Goal: Task Accomplishment & Management: Use online tool/utility

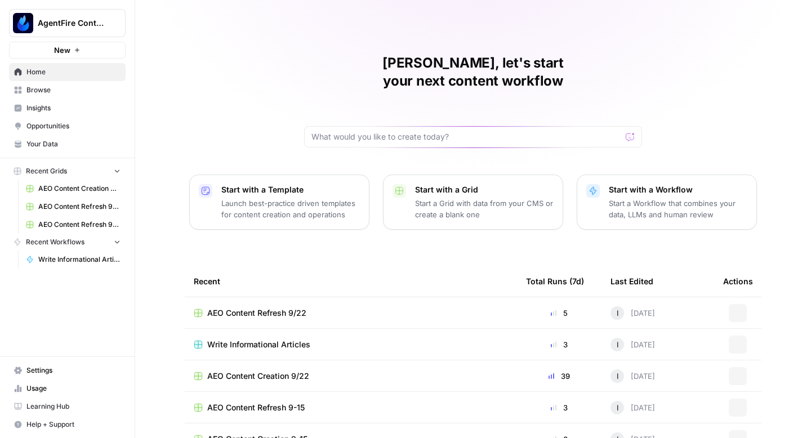
scroll to position [80, 0]
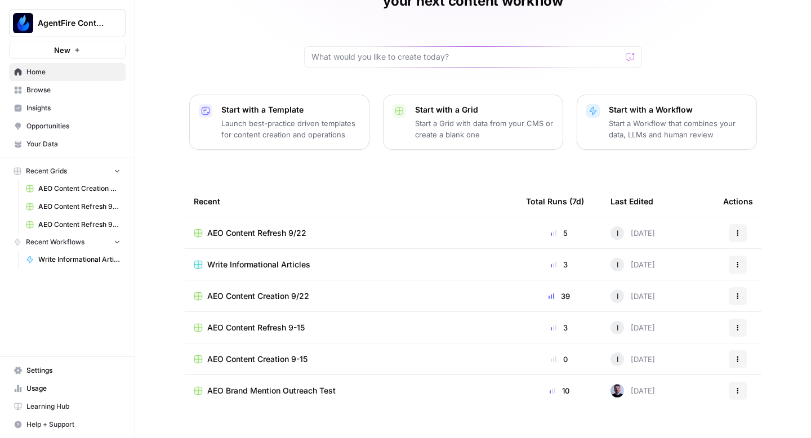
click at [246, 291] on span "AEO Content Creation 9/22" at bounding box center [258, 296] width 102 height 11
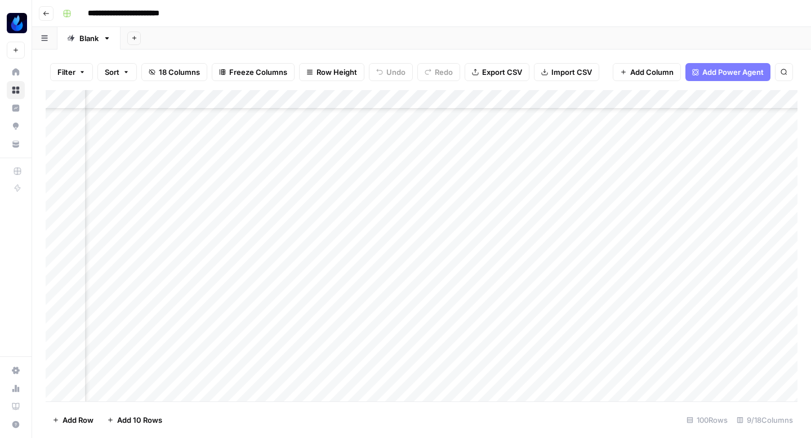
scroll to position [286, 485]
click at [529, 287] on div "Add Column" at bounding box center [422, 245] width 752 height 311
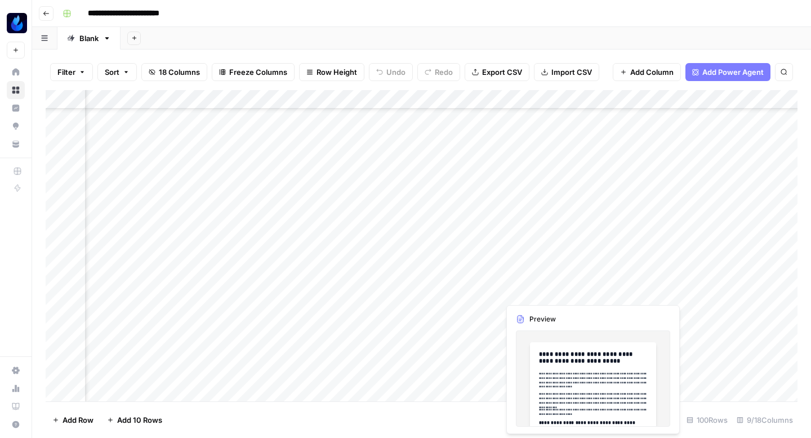
click at [466, 308] on div "Add Column" at bounding box center [422, 245] width 752 height 311
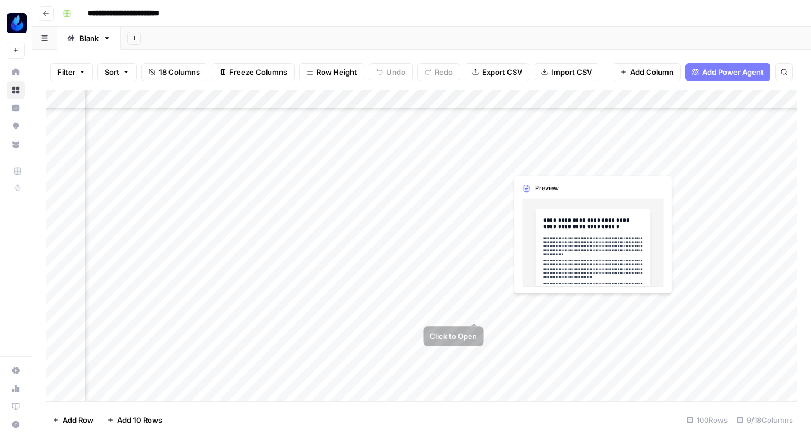
click at [534, 310] on div "Add Column" at bounding box center [422, 245] width 752 height 311
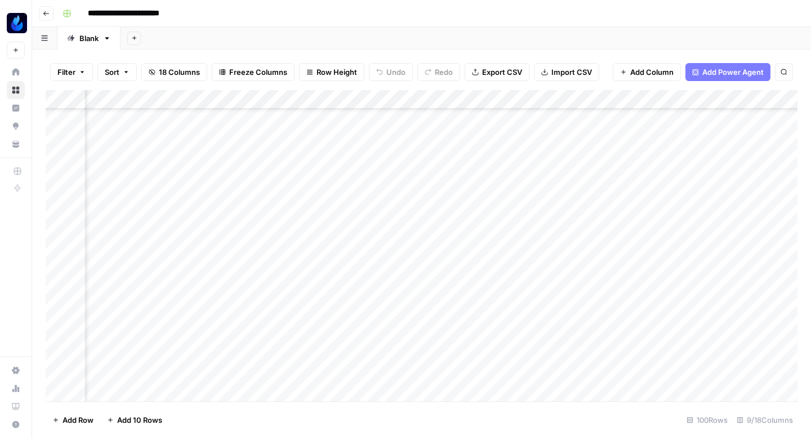
click at [589, 310] on div "Add Column" at bounding box center [422, 245] width 752 height 311
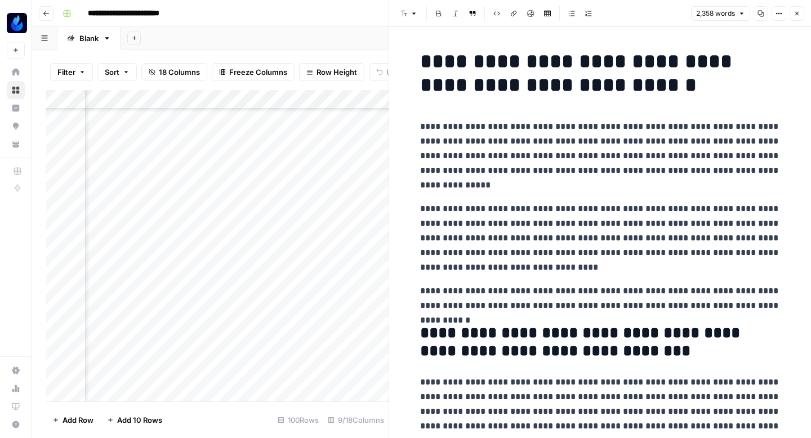
click at [758, 11] on icon "button" at bounding box center [761, 14] width 6 height 6
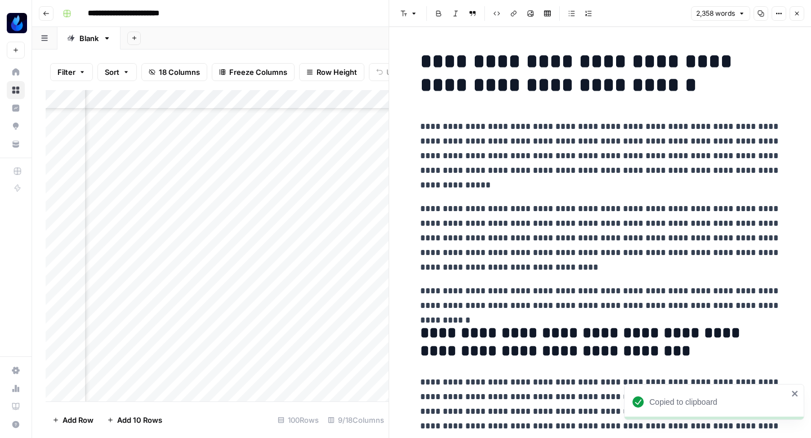
click at [802, 14] on button "Close" at bounding box center [797, 13] width 15 height 15
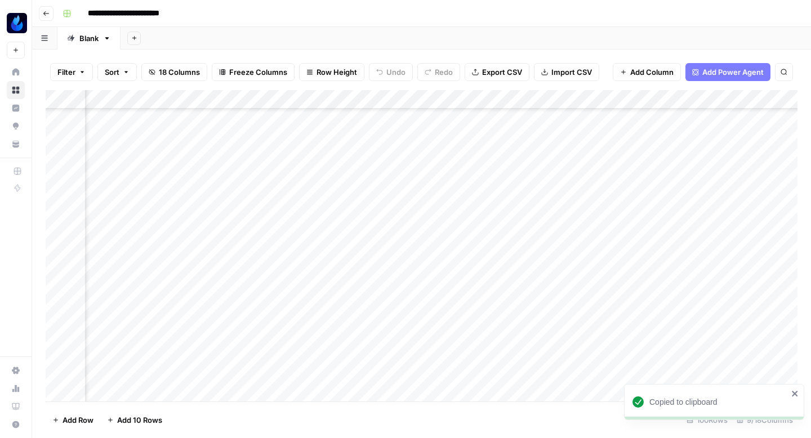
scroll to position [285, 105]
click at [440, 311] on div "Add Column" at bounding box center [422, 245] width 752 height 311
